Goal: Find specific page/section

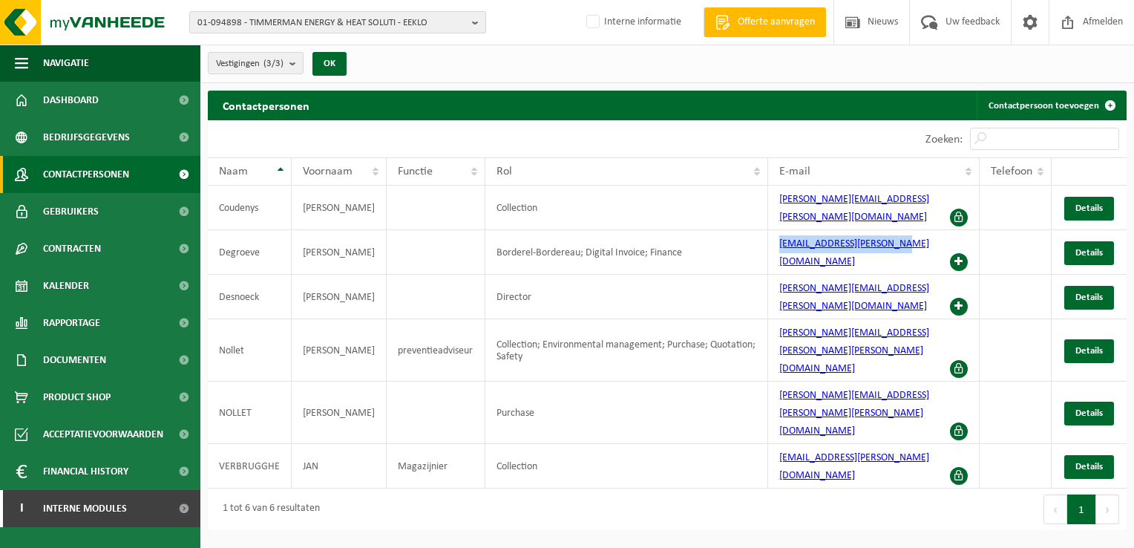
click at [472, 22] on b "button" at bounding box center [478, 22] width 13 height 21
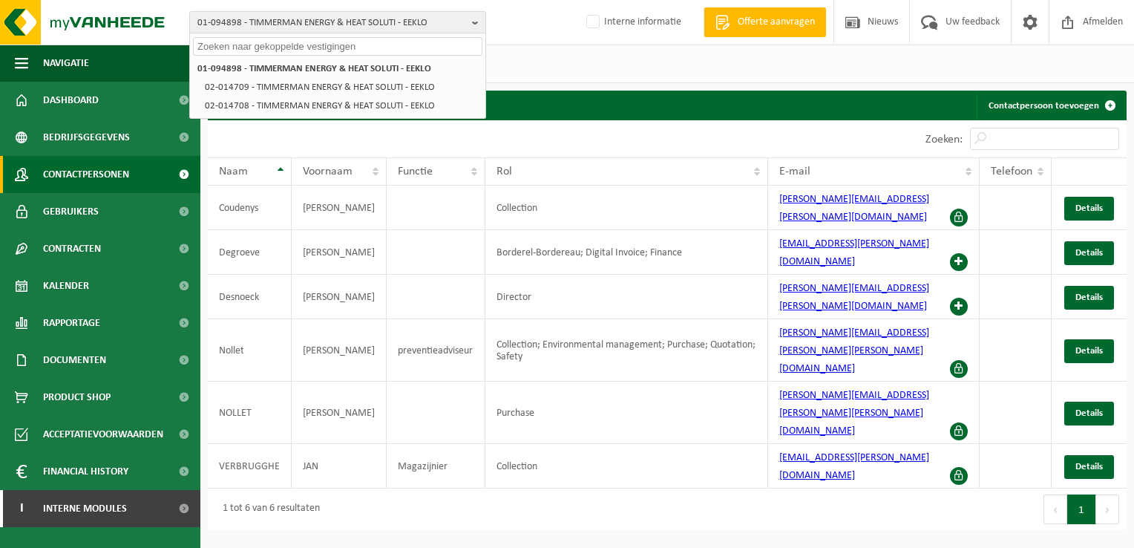
click at [243, 47] on input "text" at bounding box center [337, 46] width 289 height 19
paste input "10-946668"
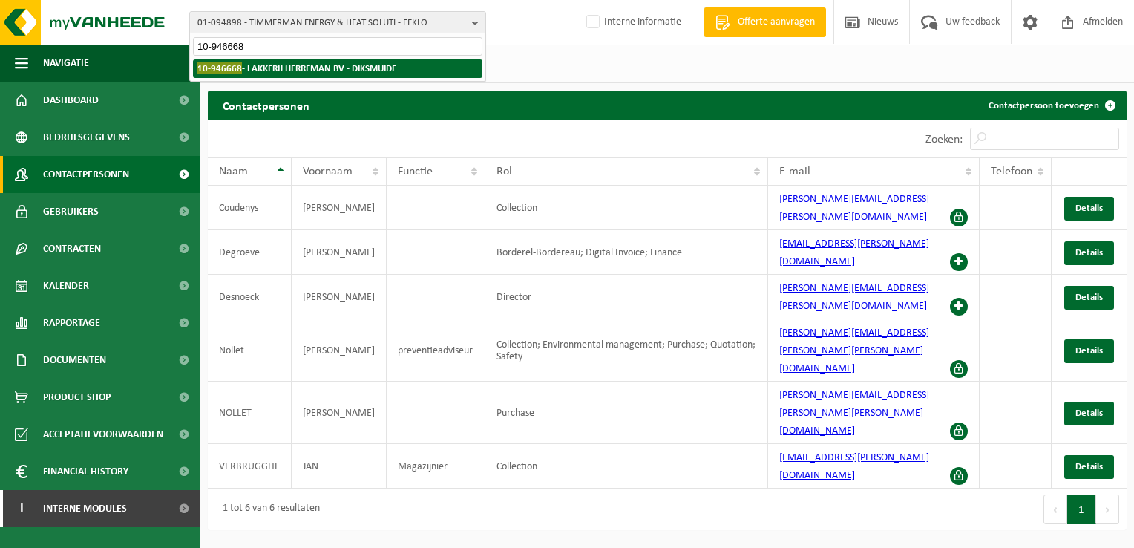
type input "10-946668"
click at [272, 62] on strong "10-946668 - LAKKERIJ HERREMAN BV - DIKSMUIDE" at bounding box center [296, 67] width 199 height 11
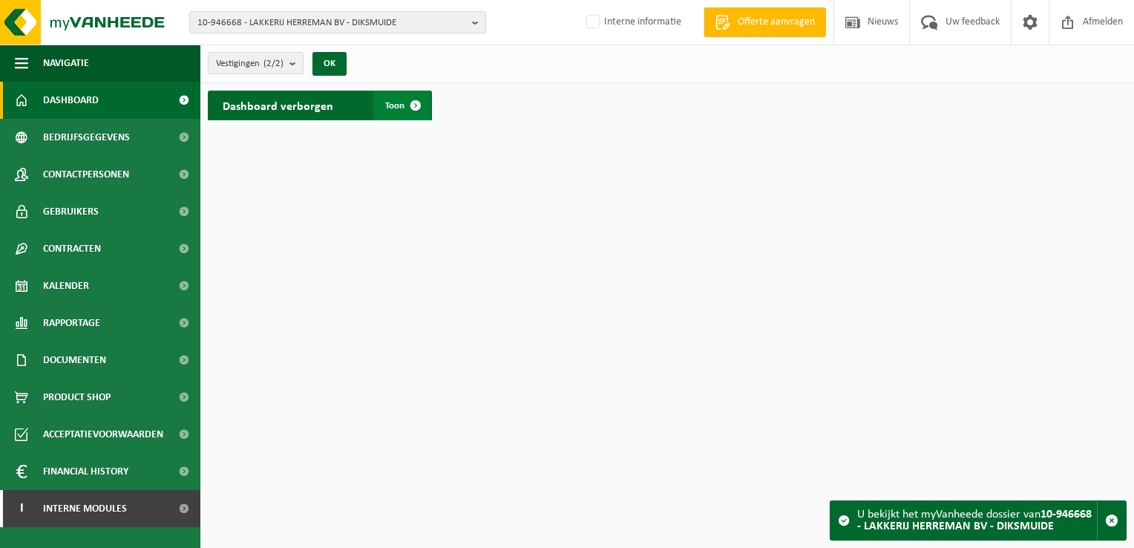
drag, startPoint x: 415, startPoint y: 102, endPoint x: 405, endPoint y: 108, distance: 11.0
click at [415, 104] on span at bounding box center [416, 106] width 30 height 30
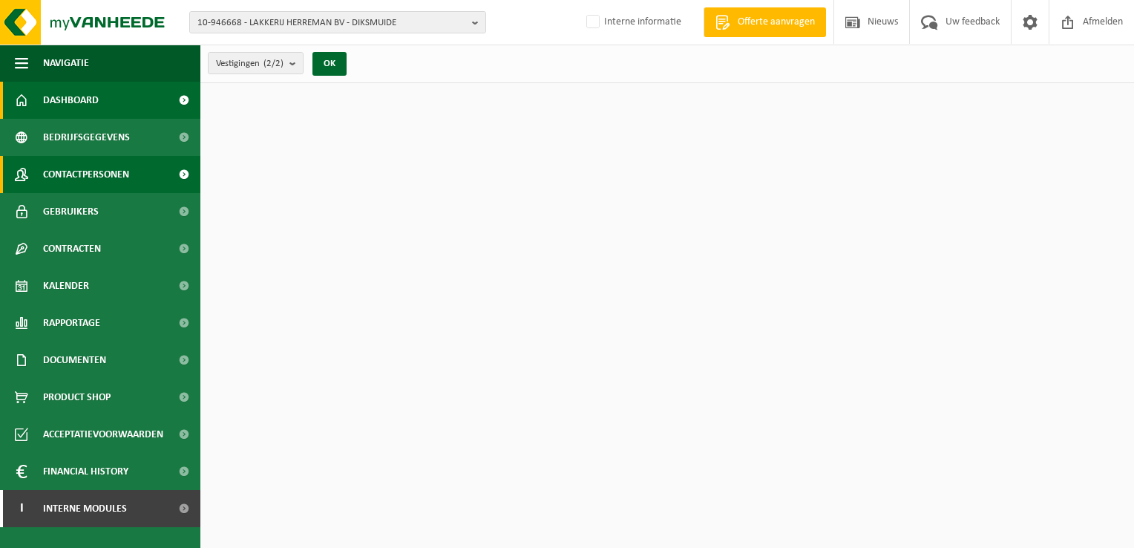
click at [151, 176] on link "Contactpersonen" at bounding box center [100, 174] width 200 height 37
